Goal: Browse casually: Explore the website without a specific task or goal

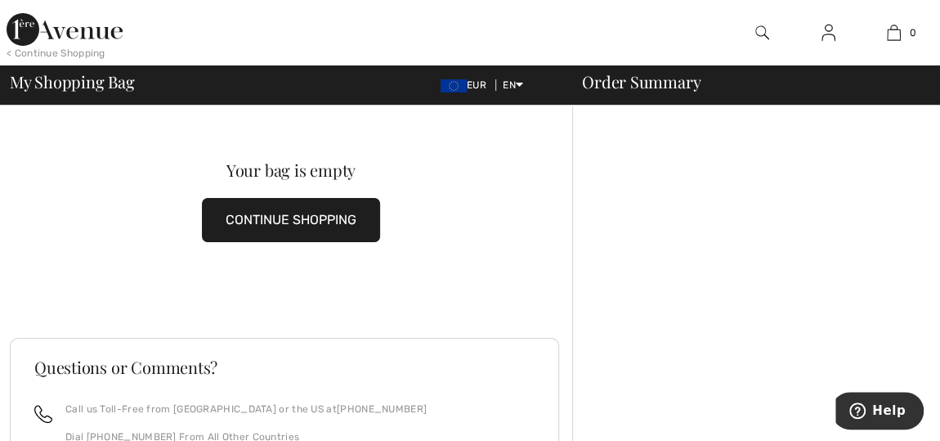
click at [227, 210] on button "CONTINUE SHOPPING" at bounding box center [291, 220] width 178 height 44
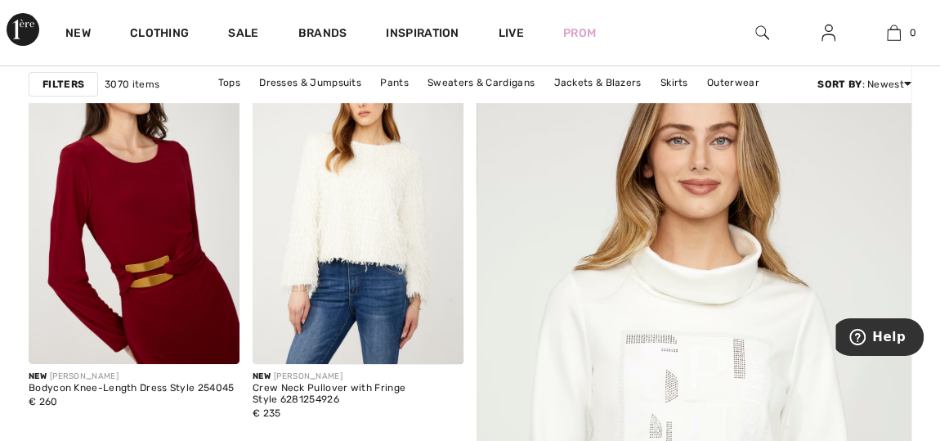
scroll to position [267, 0]
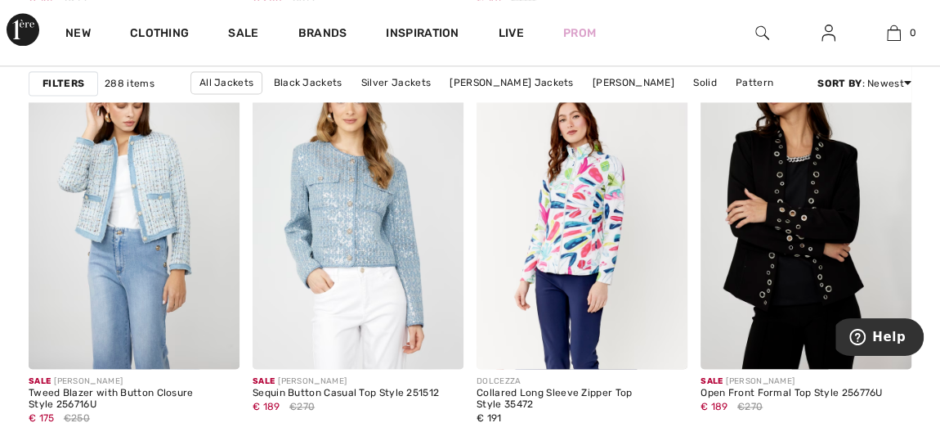
scroll to position [1108, 0]
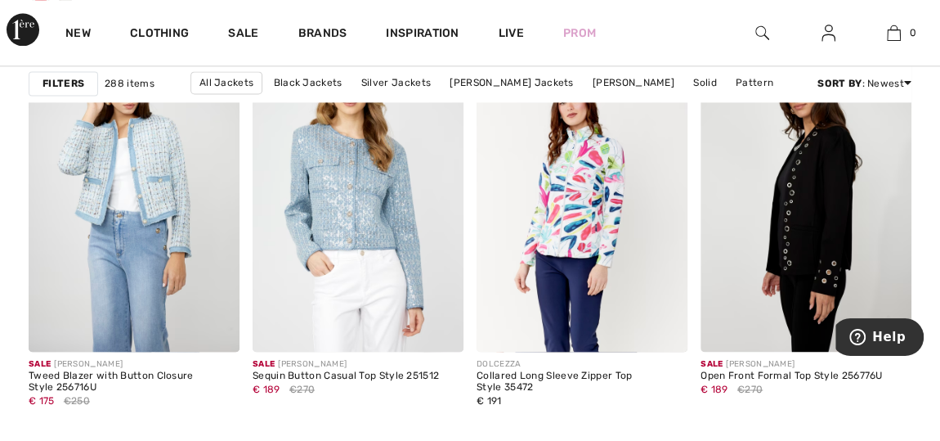
click at [847, 194] on img at bounding box center [806, 193] width 211 height 316
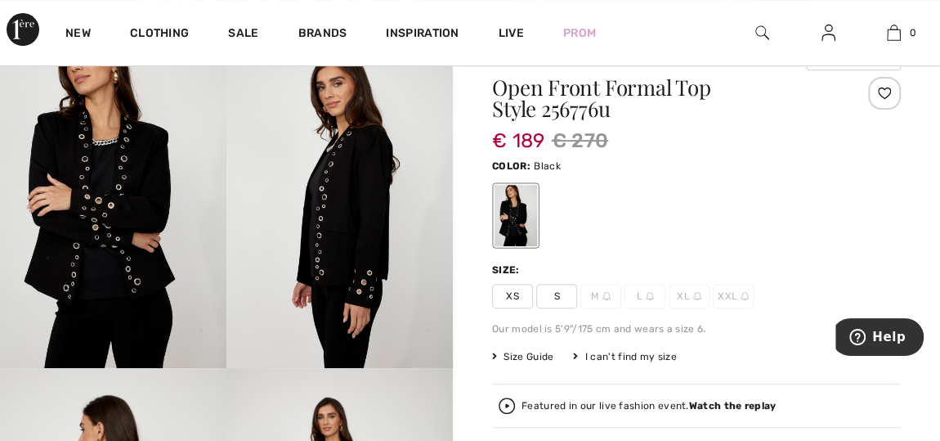
scroll to position [159, 0]
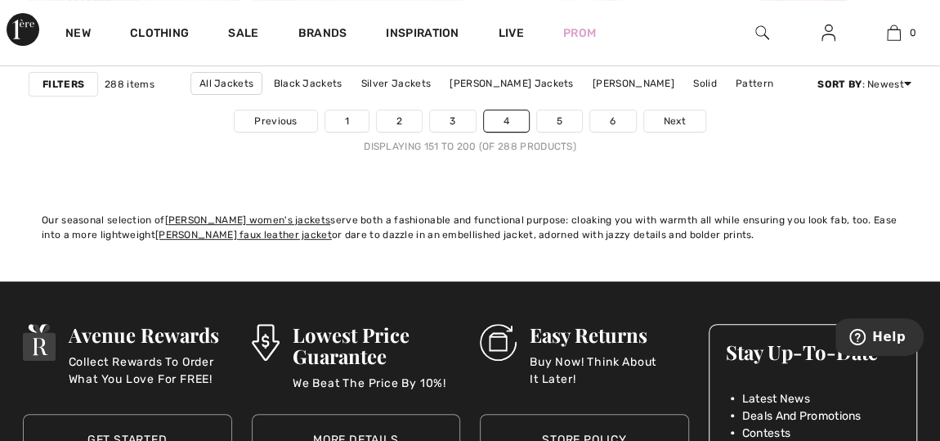
scroll to position [6461, 0]
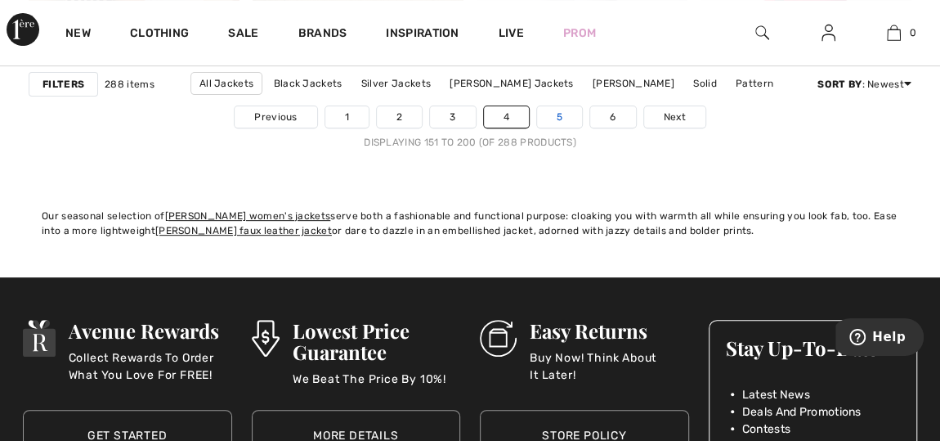
click at [557, 113] on link "5" at bounding box center [559, 116] width 45 height 21
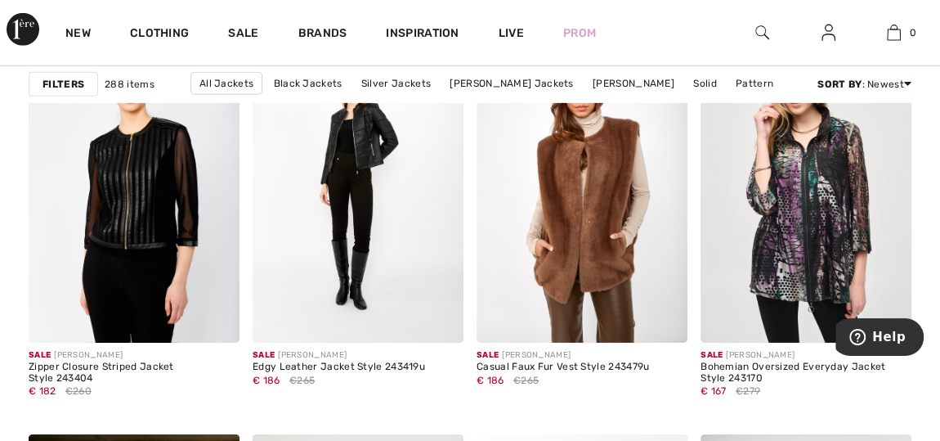
scroll to position [2527, 0]
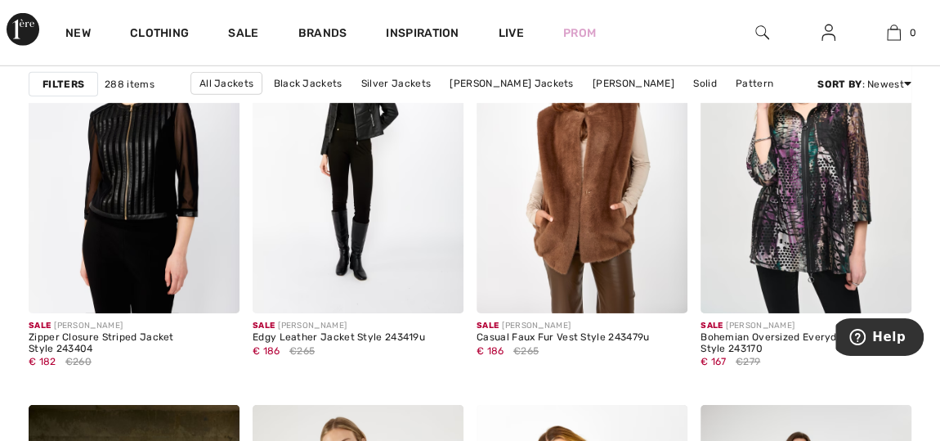
click at [557, 113] on img at bounding box center [582, 155] width 211 height 316
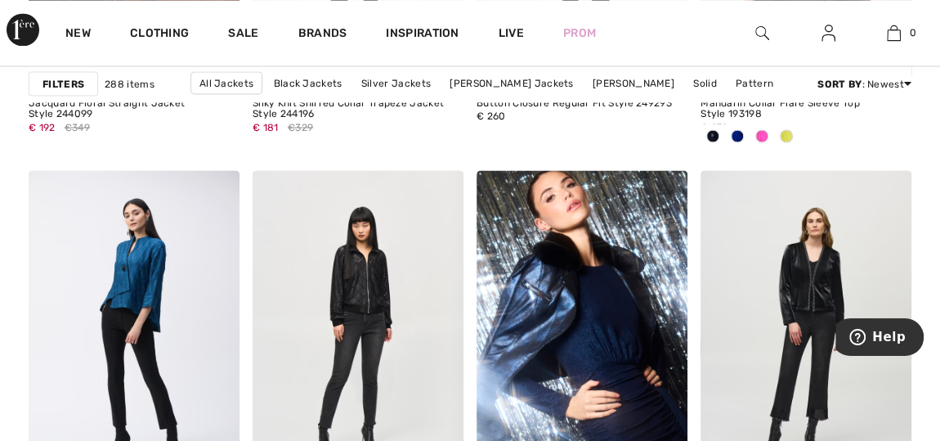
scroll to position [4638, 0]
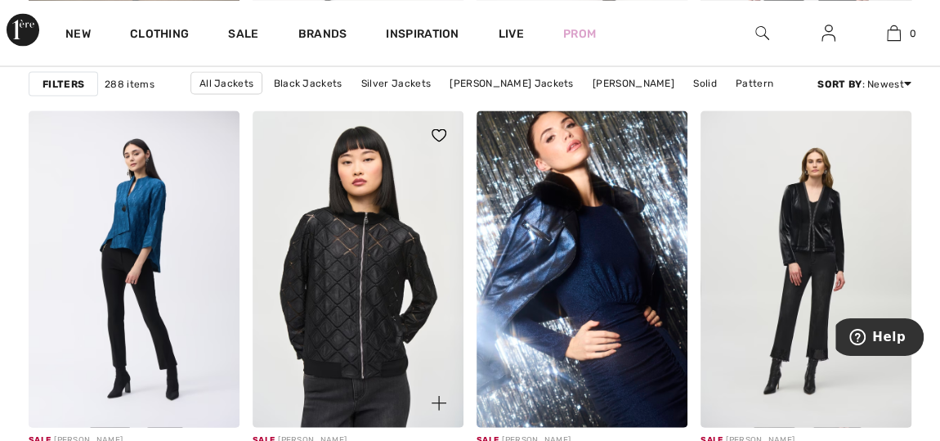
click at [319, 173] on img at bounding box center [358, 268] width 211 height 316
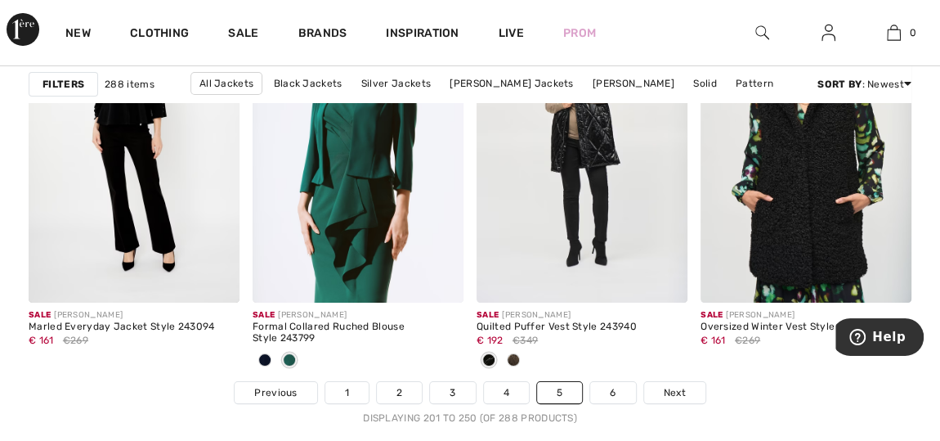
scroll to position [6367, 0]
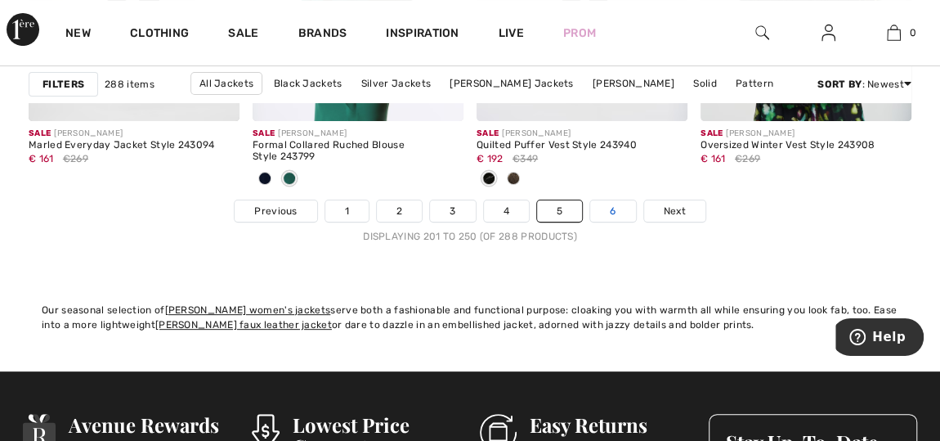
click at [612, 205] on link "6" at bounding box center [612, 210] width 45 height 21
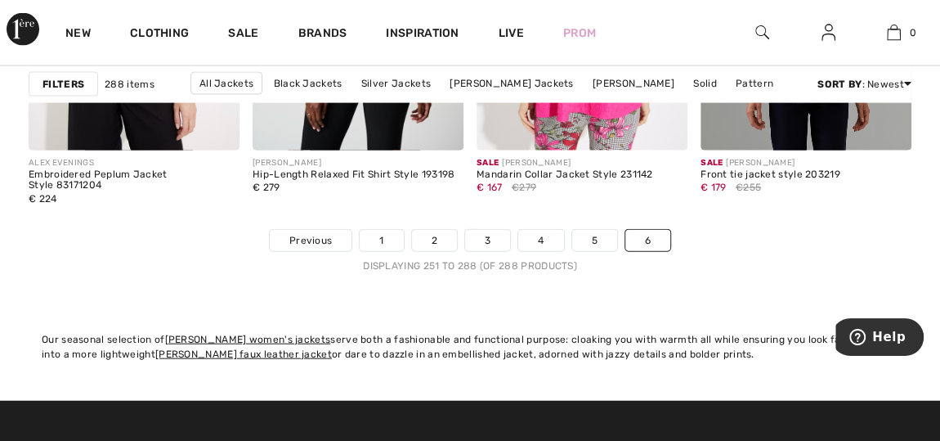
scroll to position [4936, 0]
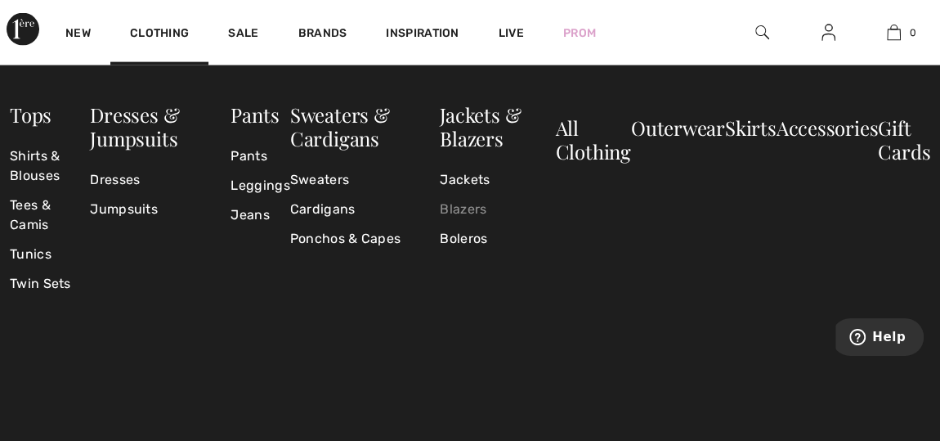
click at [479, 209] on link "Blazers" at bounding box center [497, 209] width 115 height 29
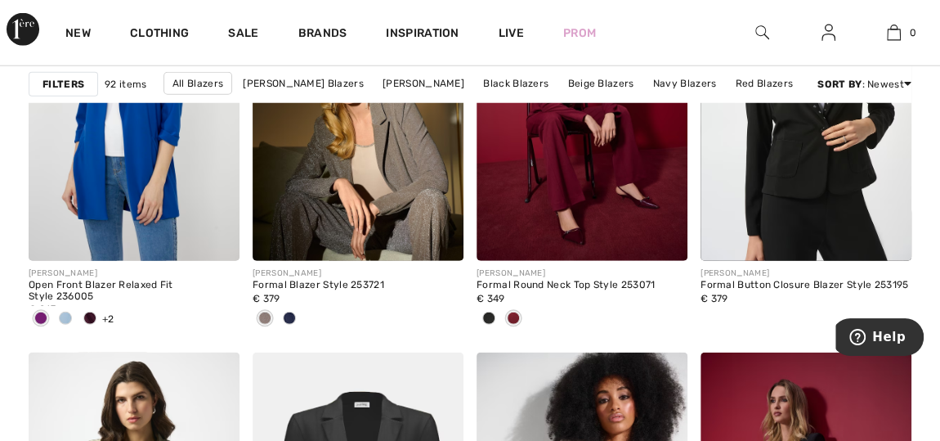
scroll to position [2110, 0]
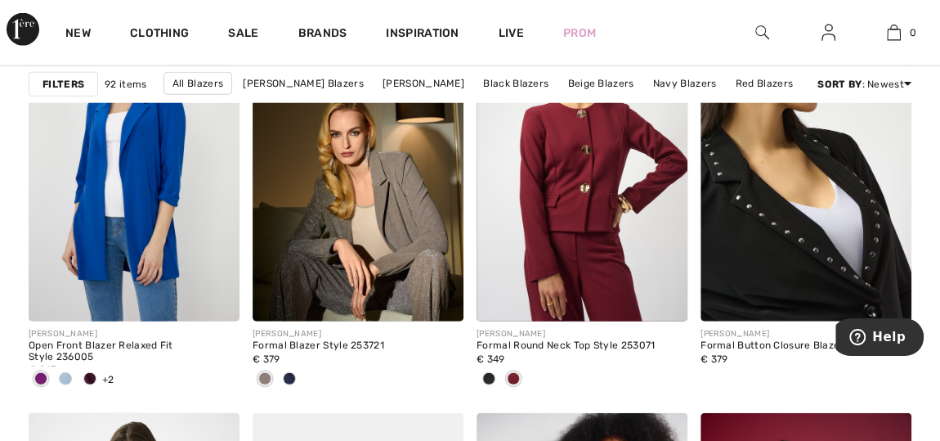
click at [765, 229] on img at bounding box center [806, 163] width 211 height 316
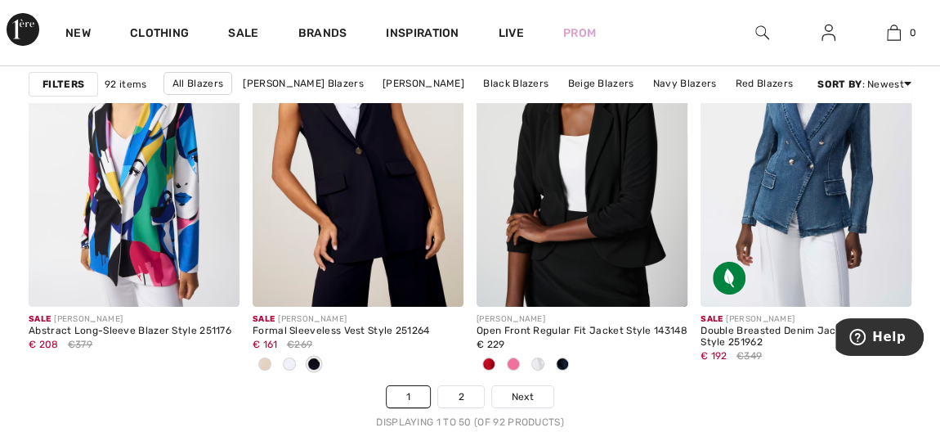
scroll to position [6184, 0]
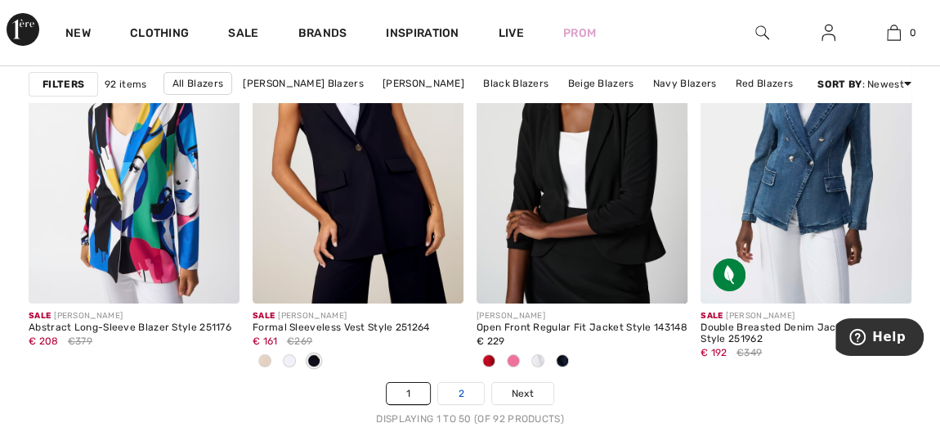
click at [467, 389] on link "2" at bounding box center [460, 393] width 45 height 21
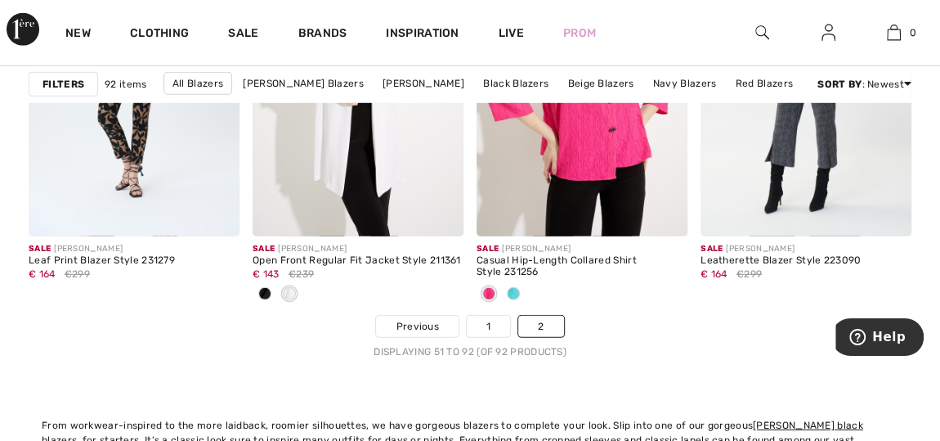
scroll to position [5501, 0]
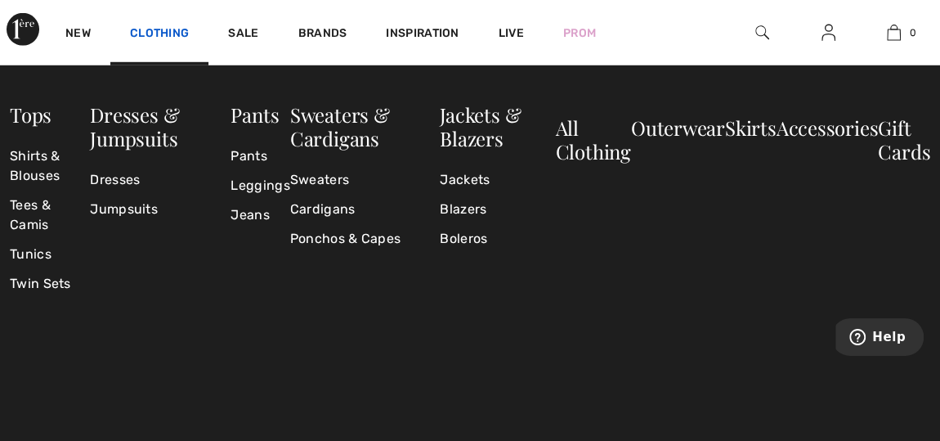
click at [176, 34] on link "Clothing" at bounding box center [159, 34] width 59 height 17
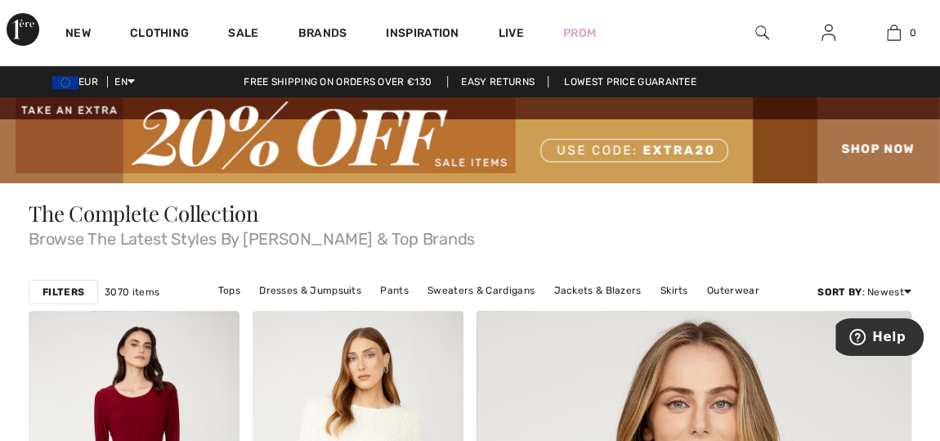
click at [176, 34] on link "Clothing" at bounding box center [159, 34] width 59 height 17
click at [170, 29] on link "Clothing" at bounding box center [159, 34] width 59 height 17
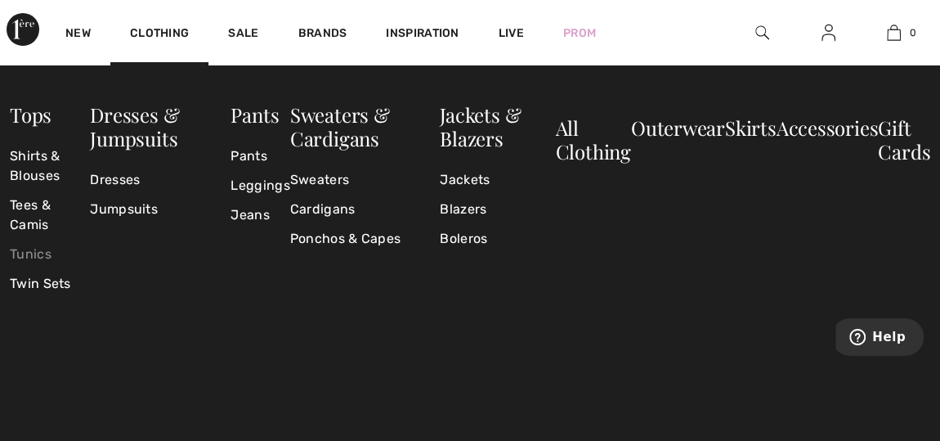
click at [38, 252] on link "Tunics" at bounding box center [50, 254] width 80 height 29
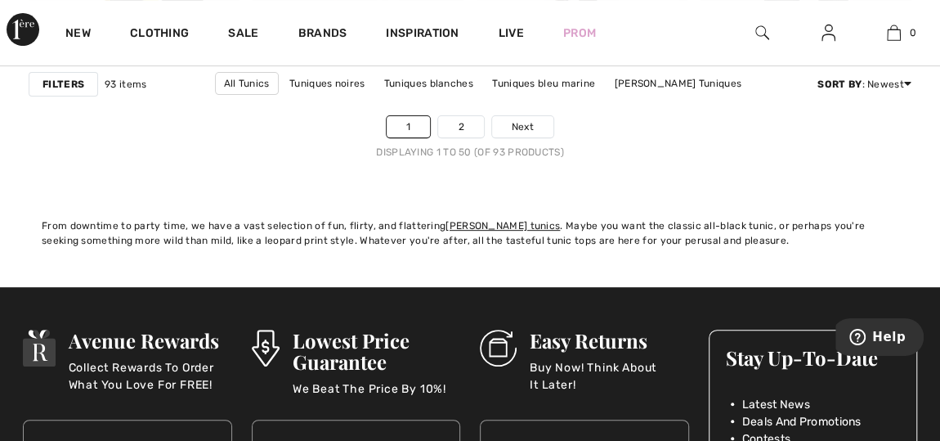
scroll to position [6452, 0]
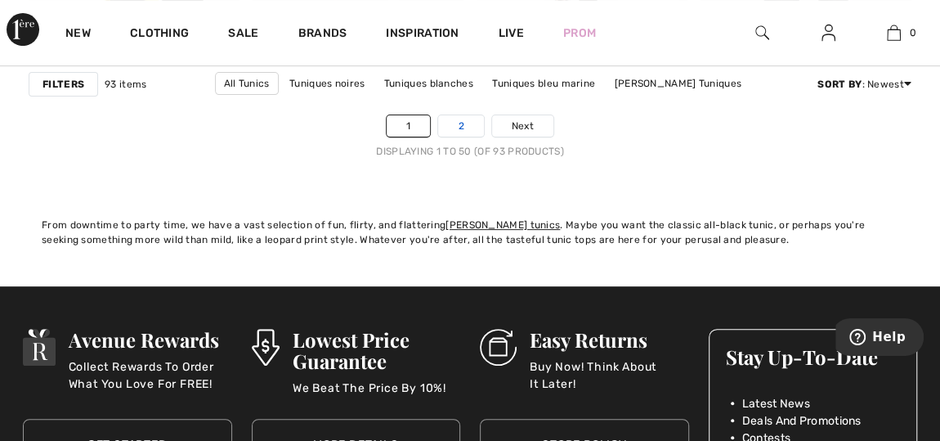
click at [450, 121] on link "2" at bounding box center [460, 125] width 45 height 21
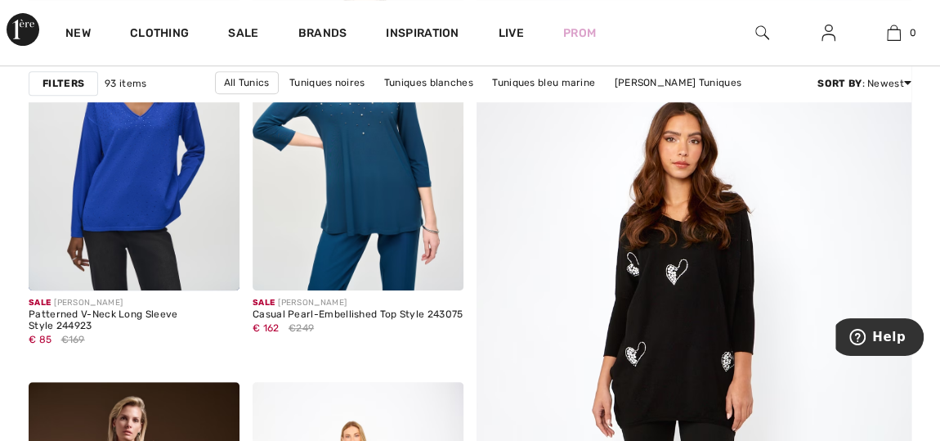
scroll to position [357, 0]
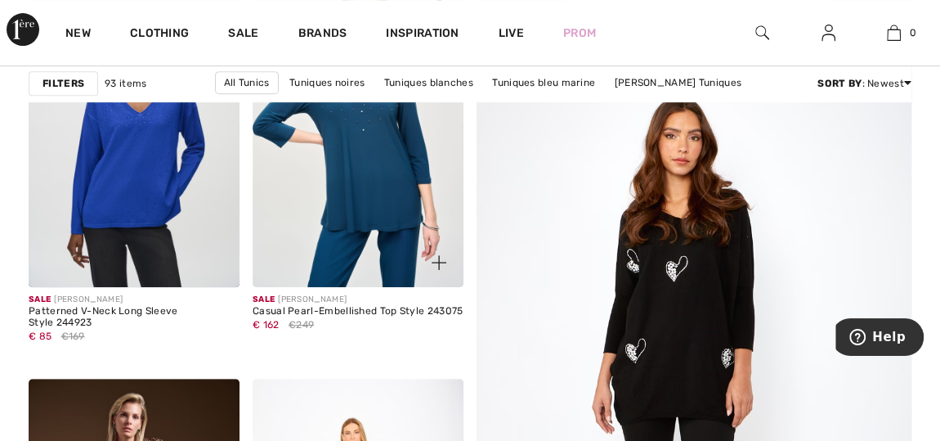
click at [391, 171] on img at bounding box center [358, 129] width 211 height 316
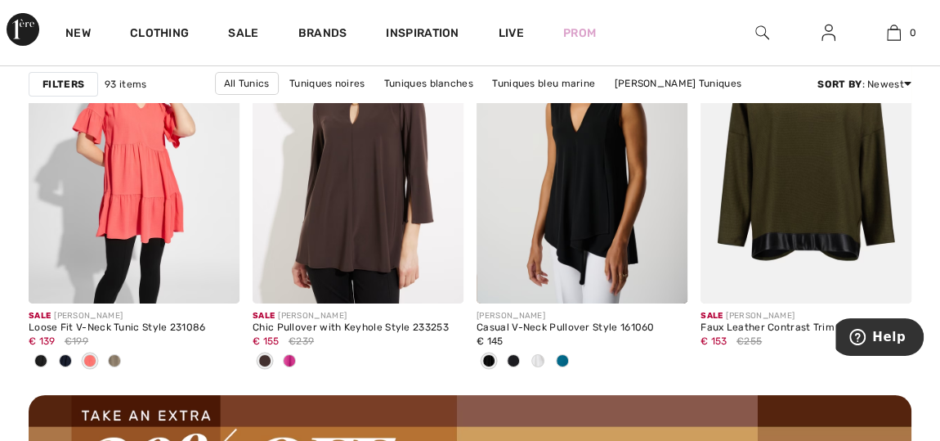
scroll to position [2943, 0]
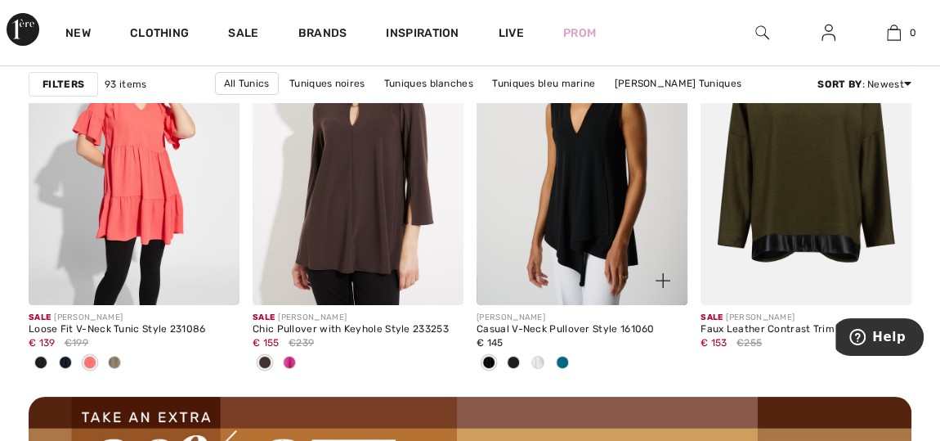
click at [622, 250] on div at bounding box center [654, 271] width 68 height 68
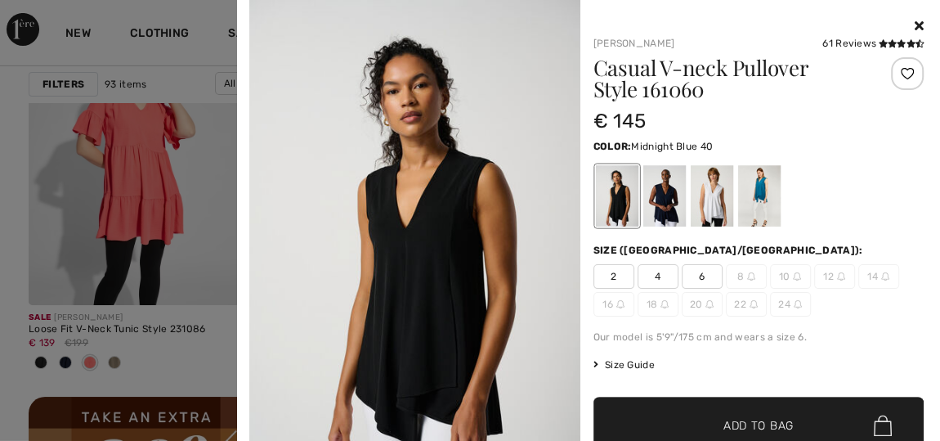
click at [651, 191] on div at bounding box center [664, 195] width 43 height 61
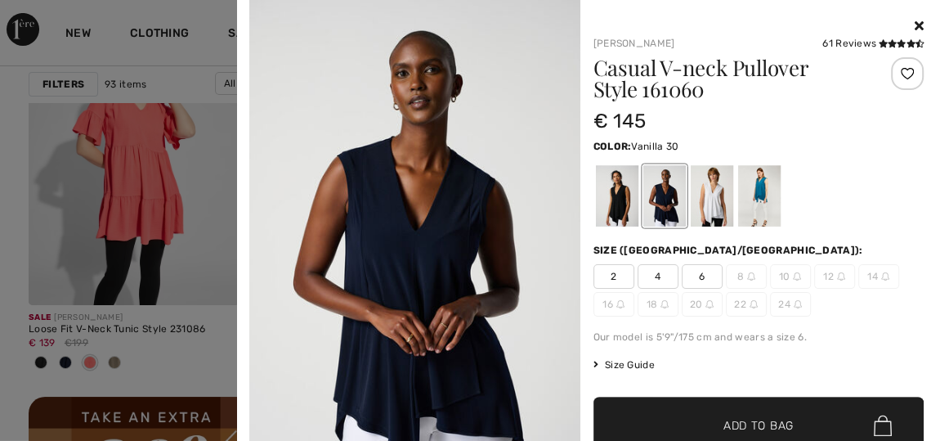
click at [700, 196] on div at bounding box center [711, 195] width 43 height 61
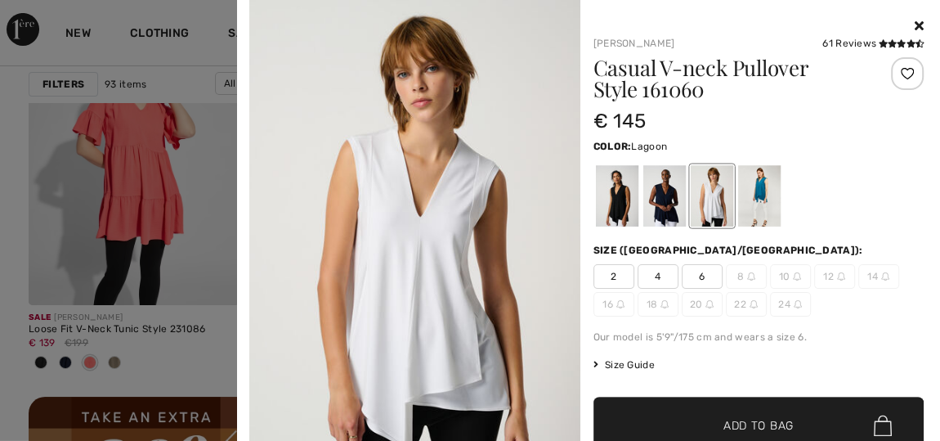
click at [753, 196] on div at bounding box center [759, 195] width 43 height 61
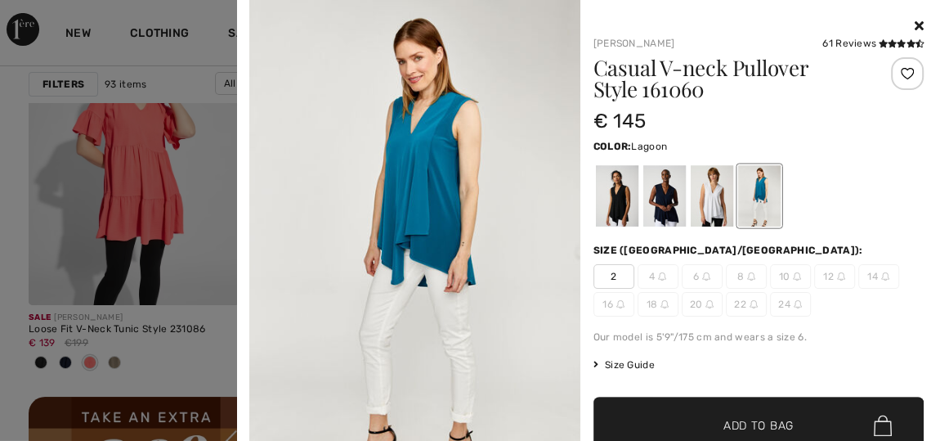
click at [915, 22] on icon at bounding box center [919, 25] width 9 height 13
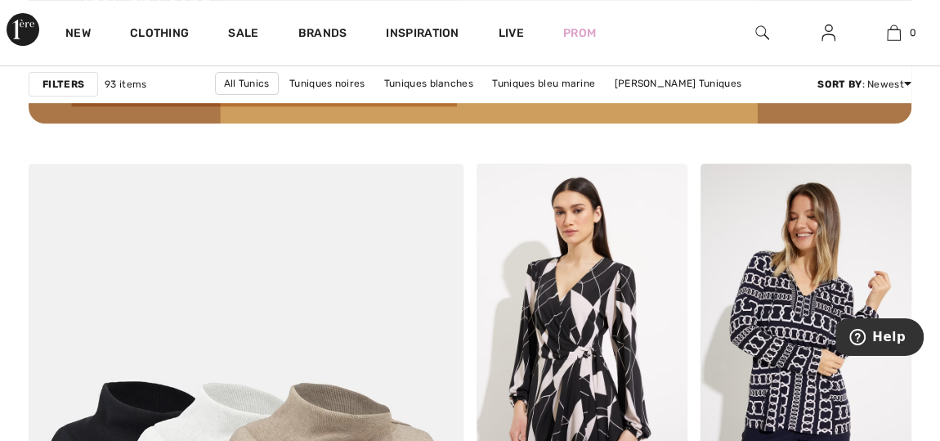
scroll to position [3478, 0]
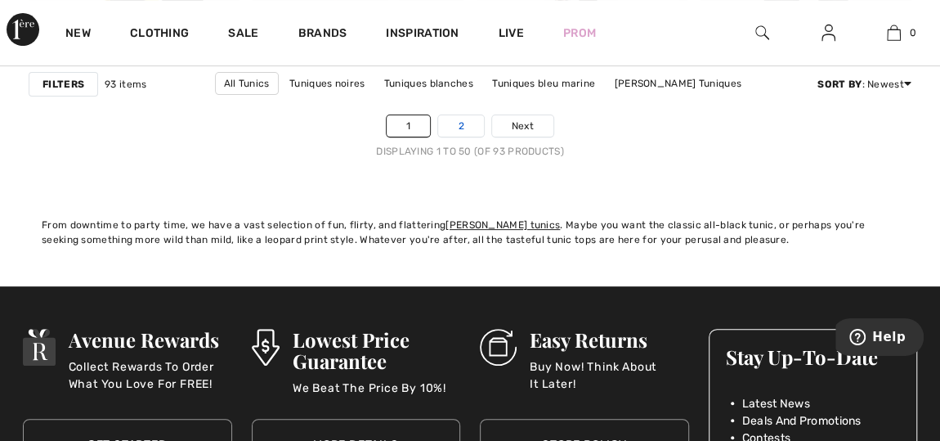
click at [464, 116] on link "2" at bounding box center [460, 125] width 45 height 21
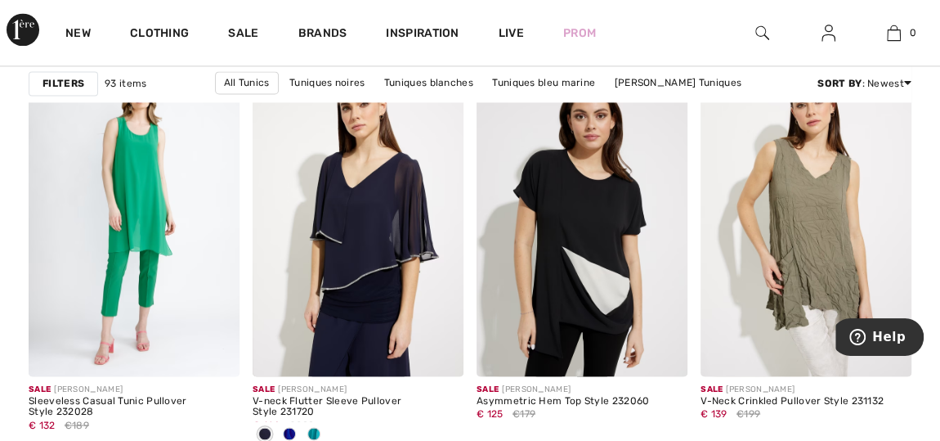
scroll to position [4281, 0]
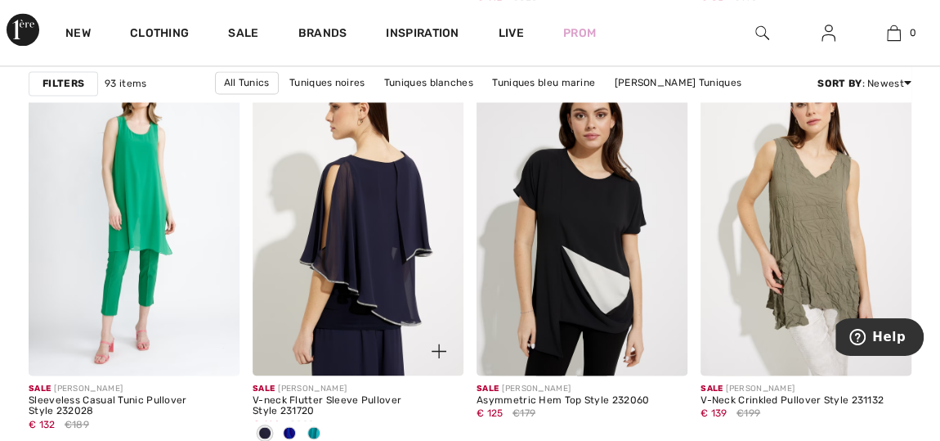
click at [352, 231] on img at bounding box center [358, 217] width 211 height 316
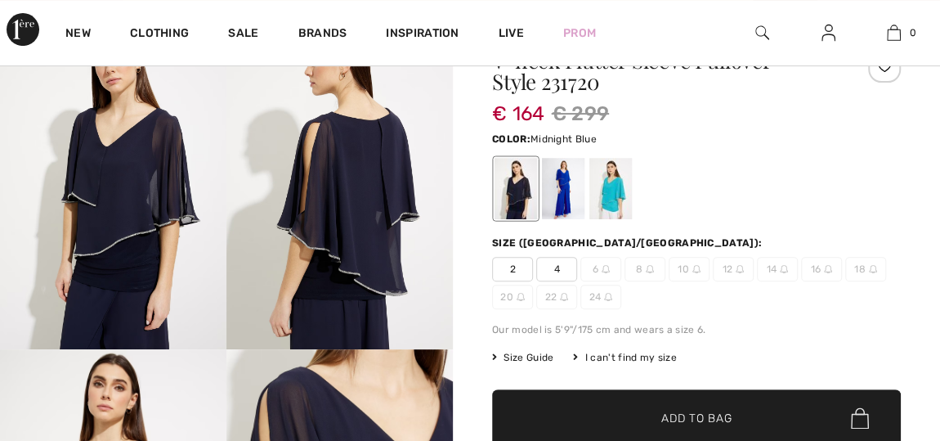
scroll to position [208, 0]
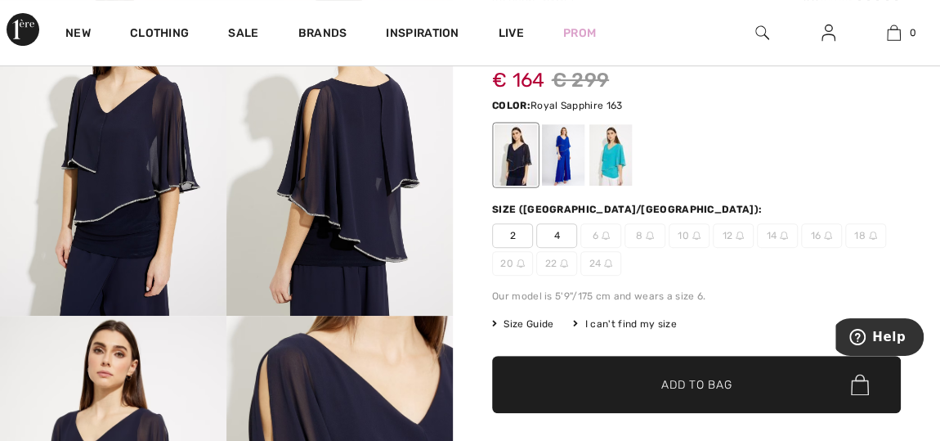
click at [567, 164] on div at bounding box center [563, 155] width 43 height 61
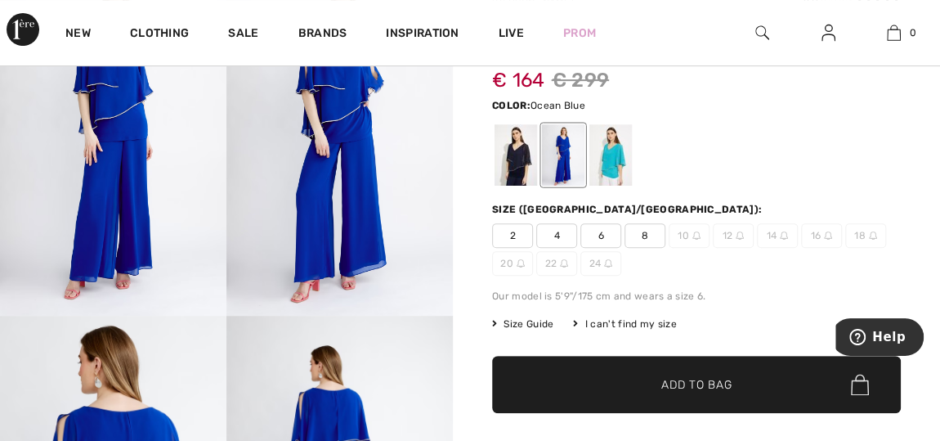
click at [603, 164] on div at bounding box center [611, 155] width 43 height 61
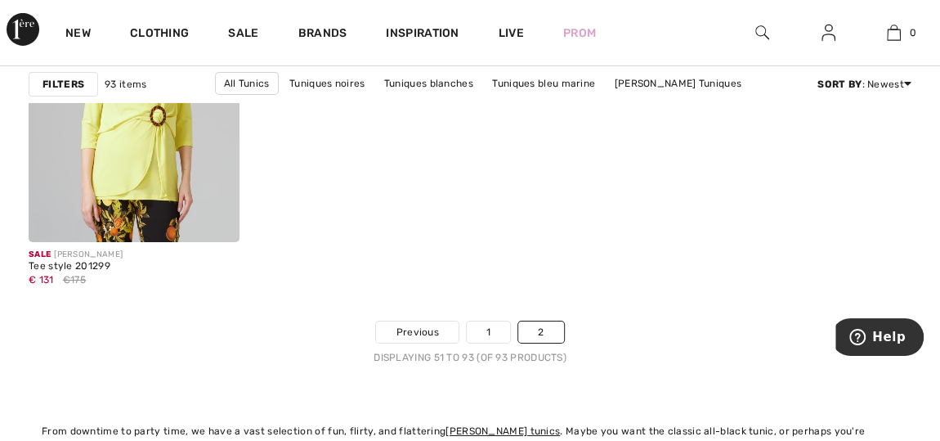
scroll to position [5917, 0]
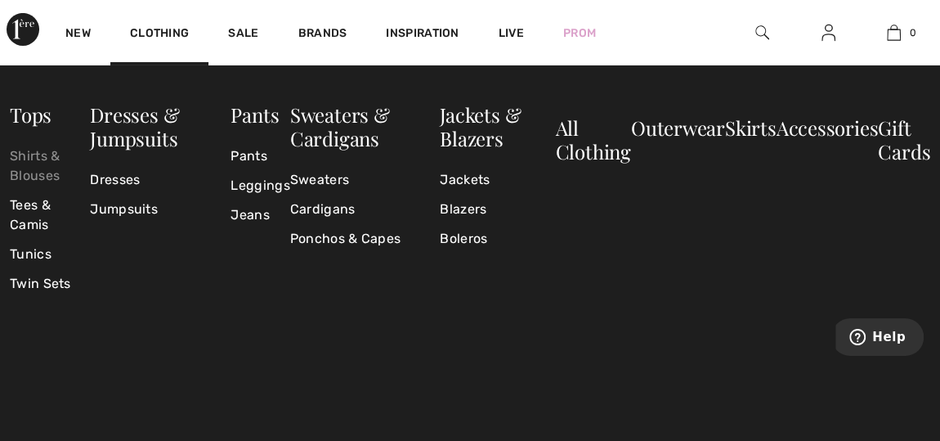
click at [36, 161] on link "Shirts & Blouses" at bounding box center [50, 165] width 80 height 49
click at [155, 30] on link "Clothing" at bounding box center [159, 34] width 59 height 17
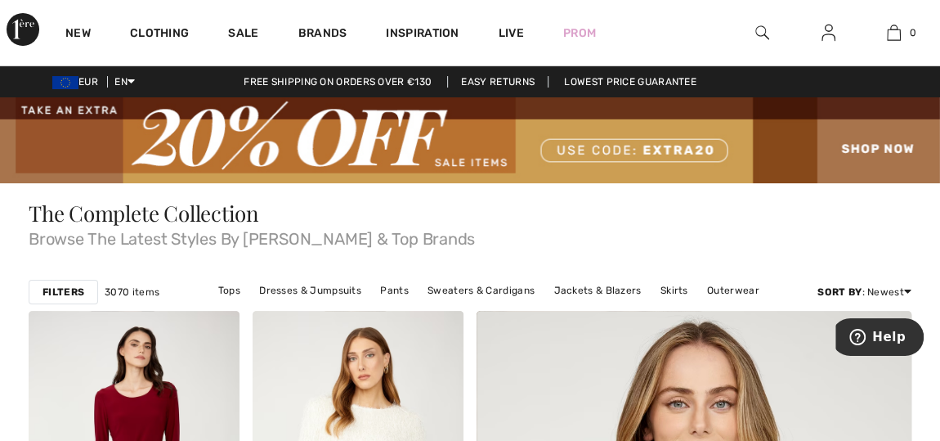
click at [155, 30] on link "Clothing" at bounding box center [159, 34] width 59 height 17
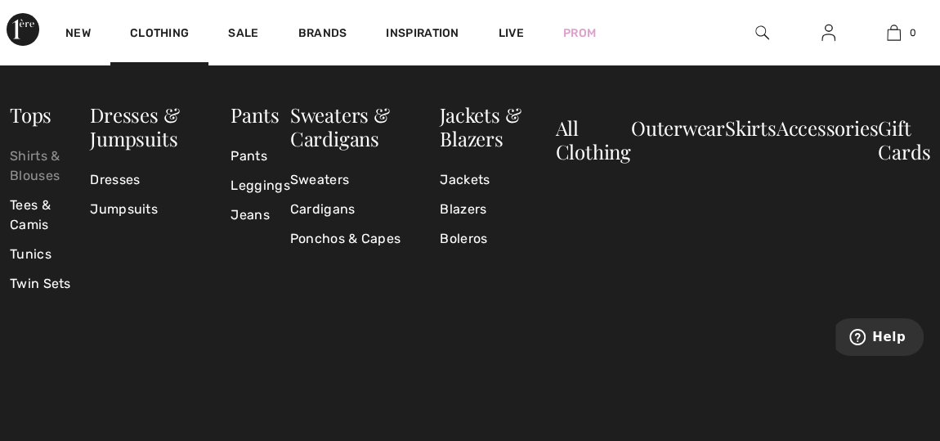
click at [26, 179] on link "Shirts & Blouses" at bounding box center [50, 165] width 80 height 49
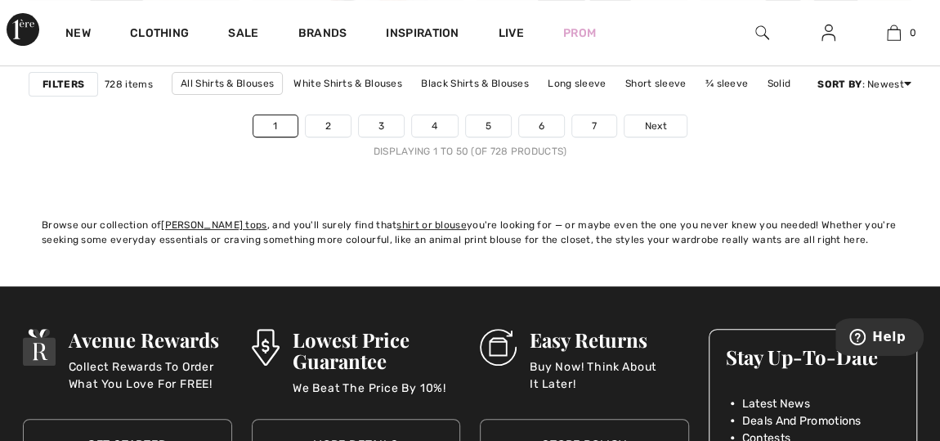
scroll to position [6422, 0]
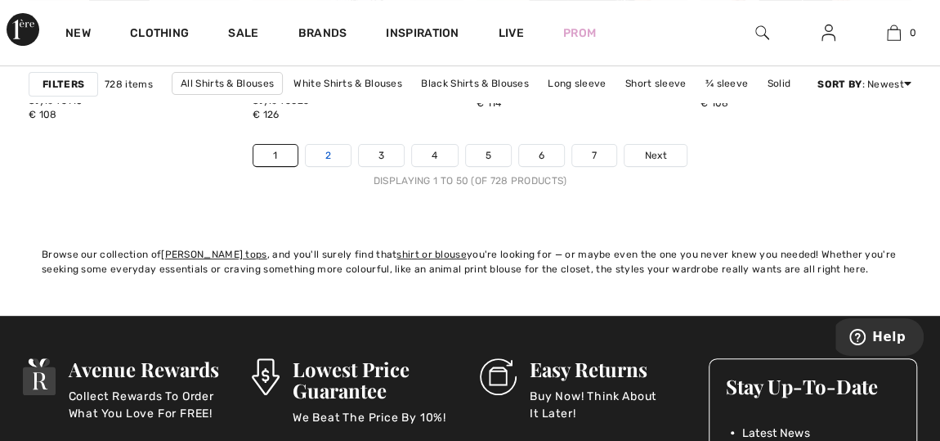
click at [329, 155] on link "2" at bounding box center [328, 155] width 45 height 21
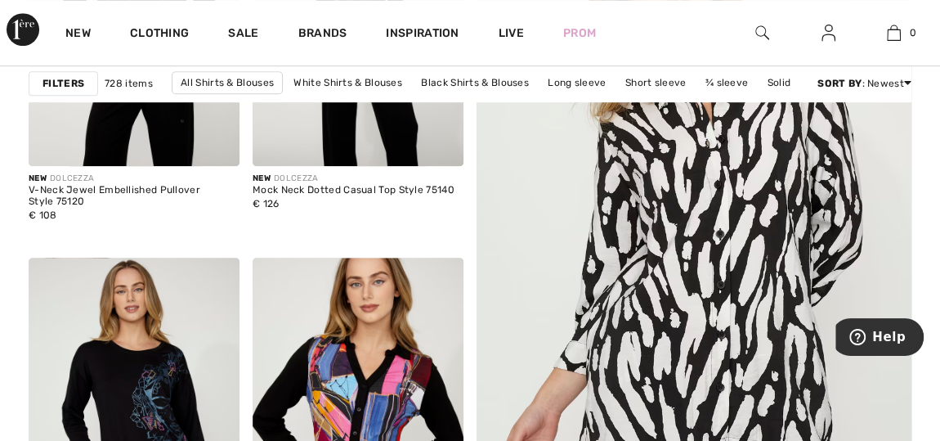
scroll to position [653, 0]
